Goal: Navigation & Orientation: Find specific page/section

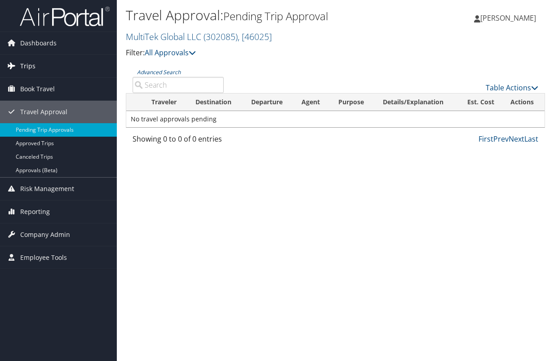
click at [34, 68] on span "Trips" at bounding box center [27, 66] width 15 height 22
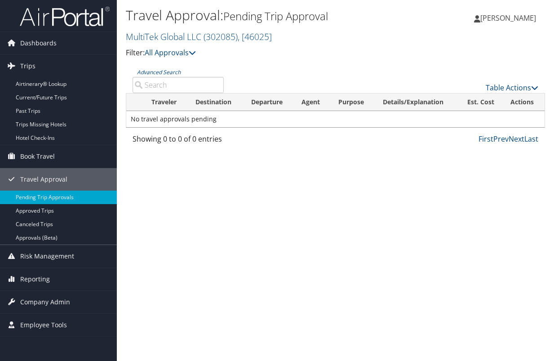
click at [510, 16] on span "[PERSON_NAME]" at bounding box center [508, 18] width 56 height 10
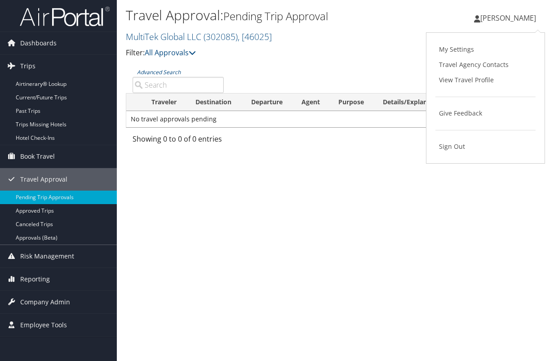
click at [320, 55] on p "Filter: All Approvals" at bounding box center [265, 53] width 279 height 12
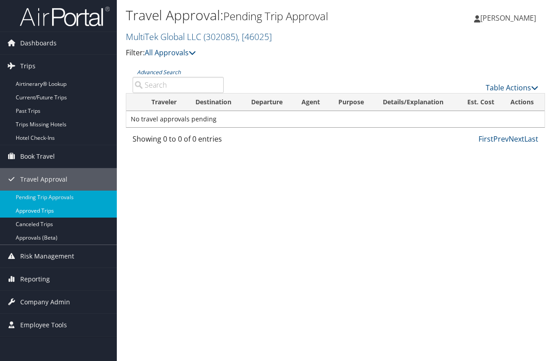
click at [33, 211] on link "Approved Trips" at bounding box center [58, 210] width 117 height 13
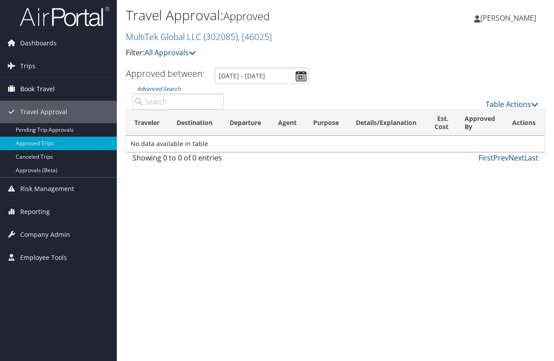
click at [31, 87] on span "Book Travel" at bounding box center [37, 89] width 35 height 22
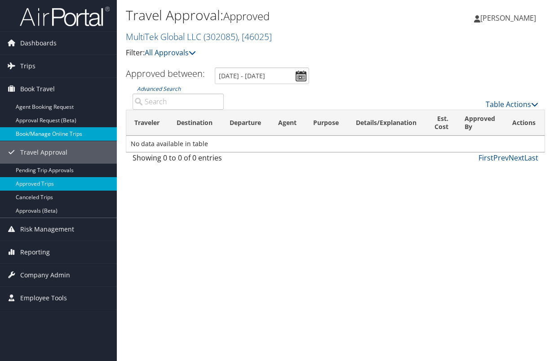
click at [34, 134] on link "Book/Manage Online Trips" at bounding box center [58, 133] width 117 height 13
